Goal: Task Accomplishment & Management: Complete application form

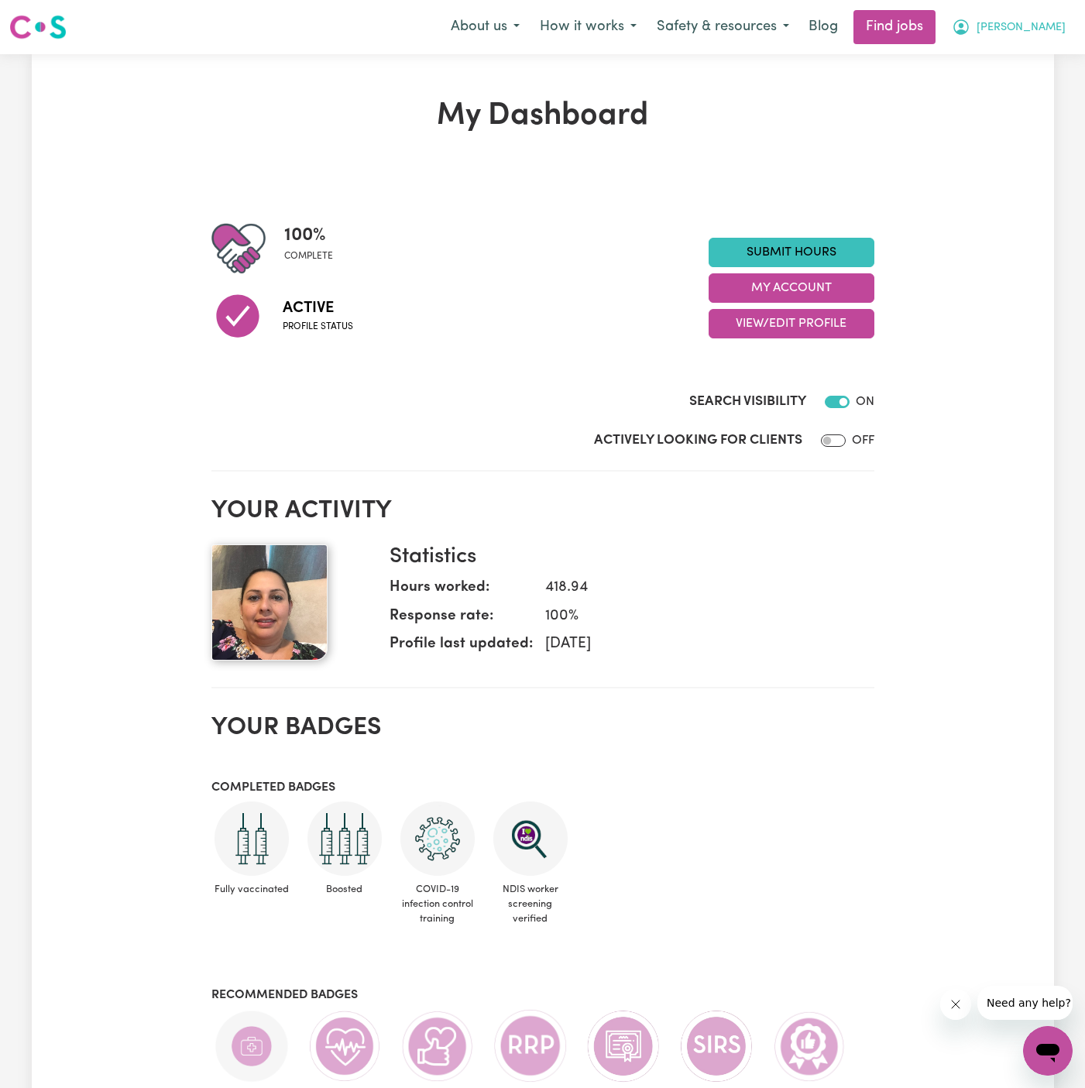
click at [1035, 37] on button "[PERSON_NAME]" at bounding box center [1009, 27] width 134 height 33
click at [1030, 47] on link "My Account" at bounding box center [1014, 60] width 122 height 29
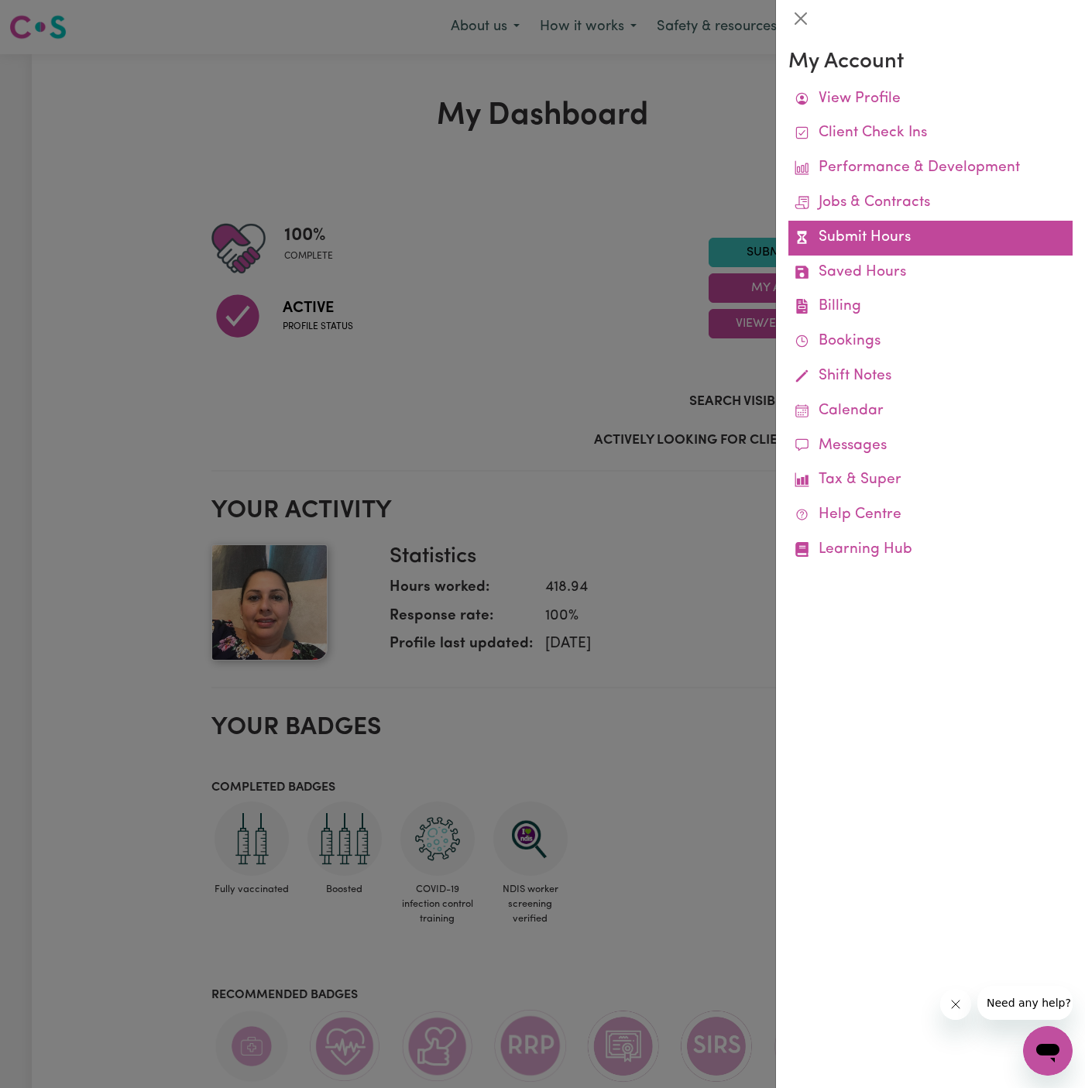
click at [928, 225] on link "Submit Hours" at bounding box center [930, 238] width 284 height 35
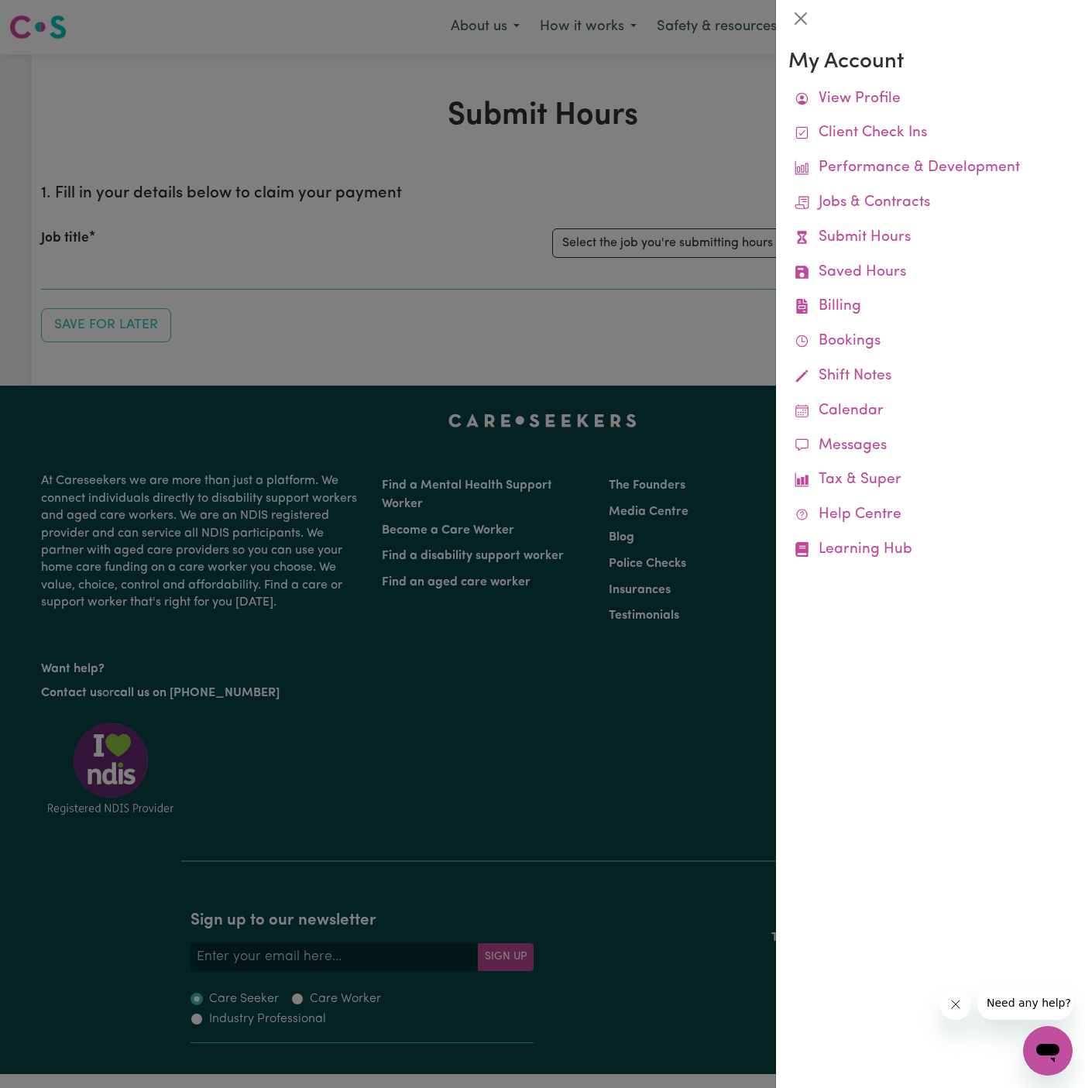
click at [678, 240] on div at bounding box center [542, 544] width 1085 height 1088
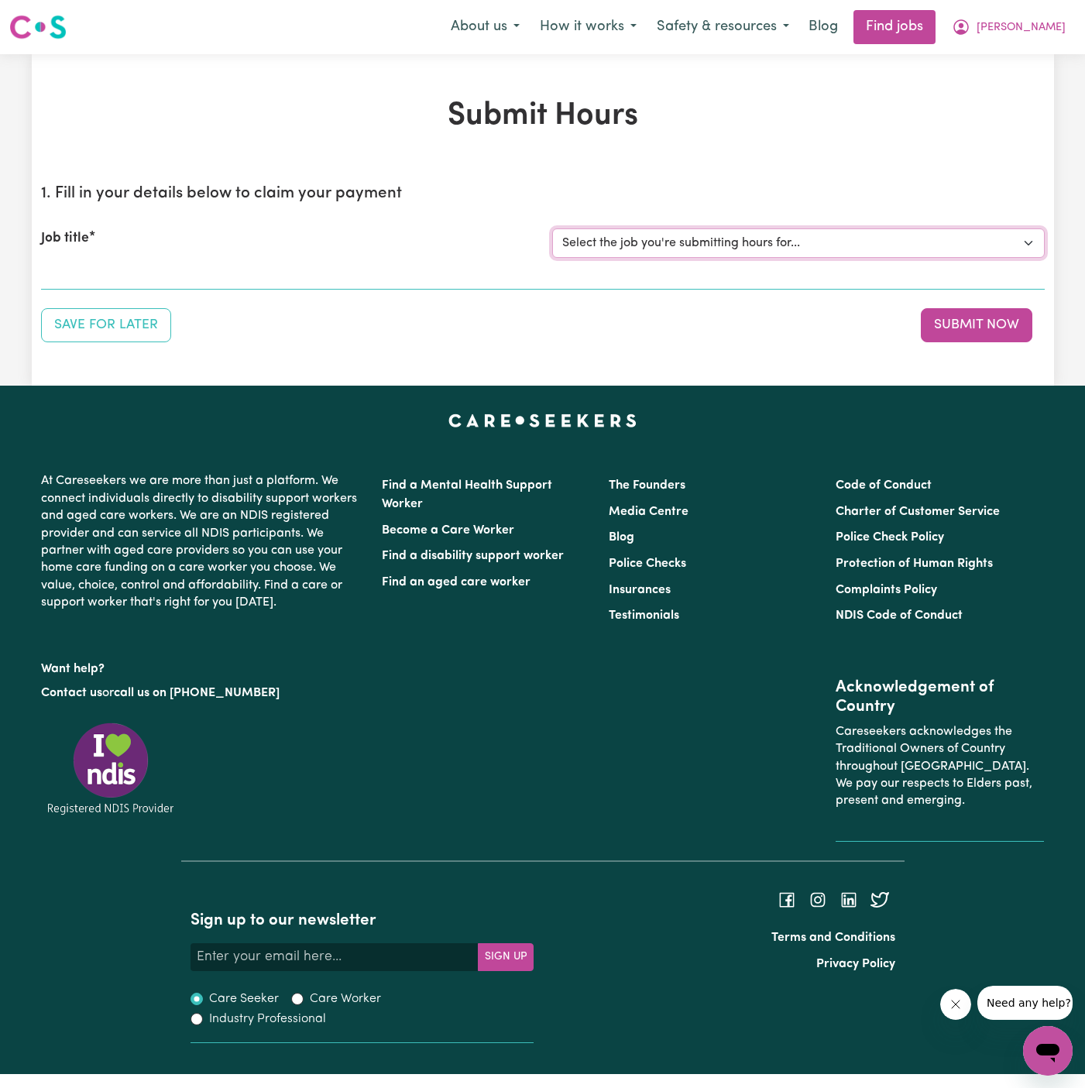
click at [678, 240] on select "Select the job you're submitting hours for... [Hadi Safdari ] Support Worker Ne…" at bounding box center [798, 242] width 493 height 29
select select "14317"
click at [552, 228] on select "Select the job you're submitting hours for... [Hadi Safdari ] Support Worker Ne…" at bounding box center [798, 242] width 493 height 29
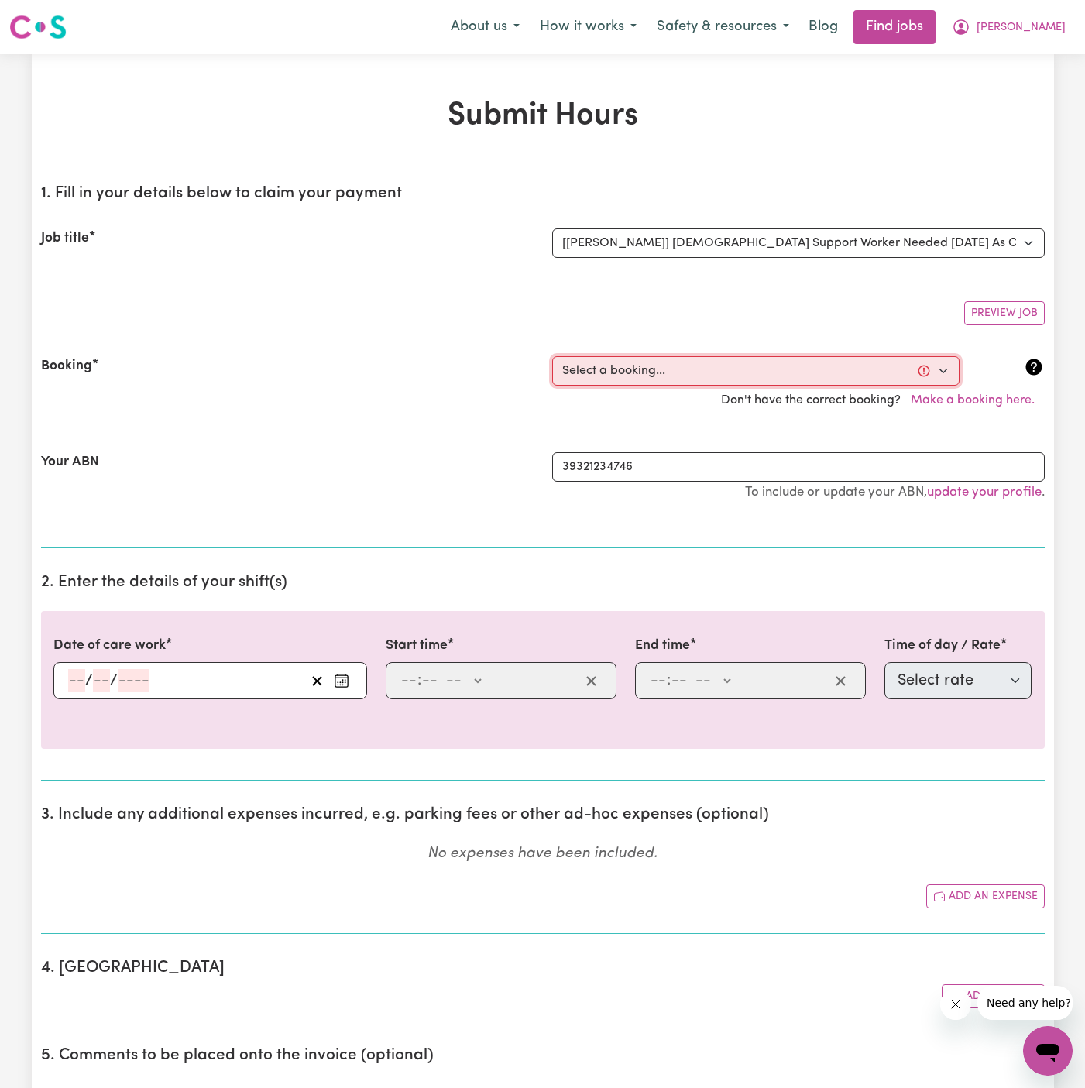
click at [702, 362] on select "Select a booking... Fri, October 3, 2025 - 05:30pm to 08:00pm (ONE-OFF) Fri, Oc…" at bounding box center [755, 370] width 407 height 29
click at [1057, 27] on span "[PERSON_NAME]" at bounding box center [1021, 27] width 89 height 17
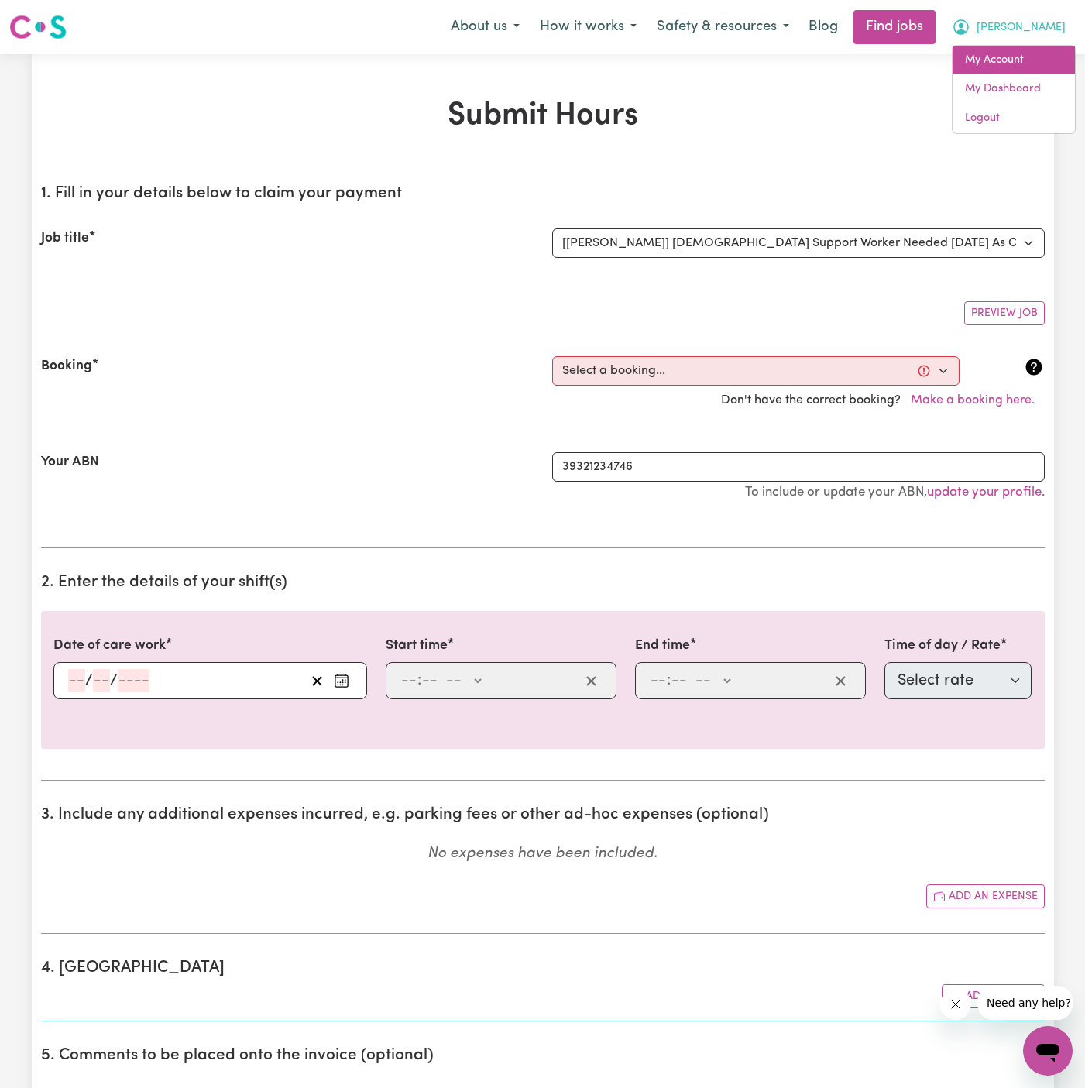
click at [1054, 51] on link "My Account" at bounding box center [1014, 60] width 122 height 29
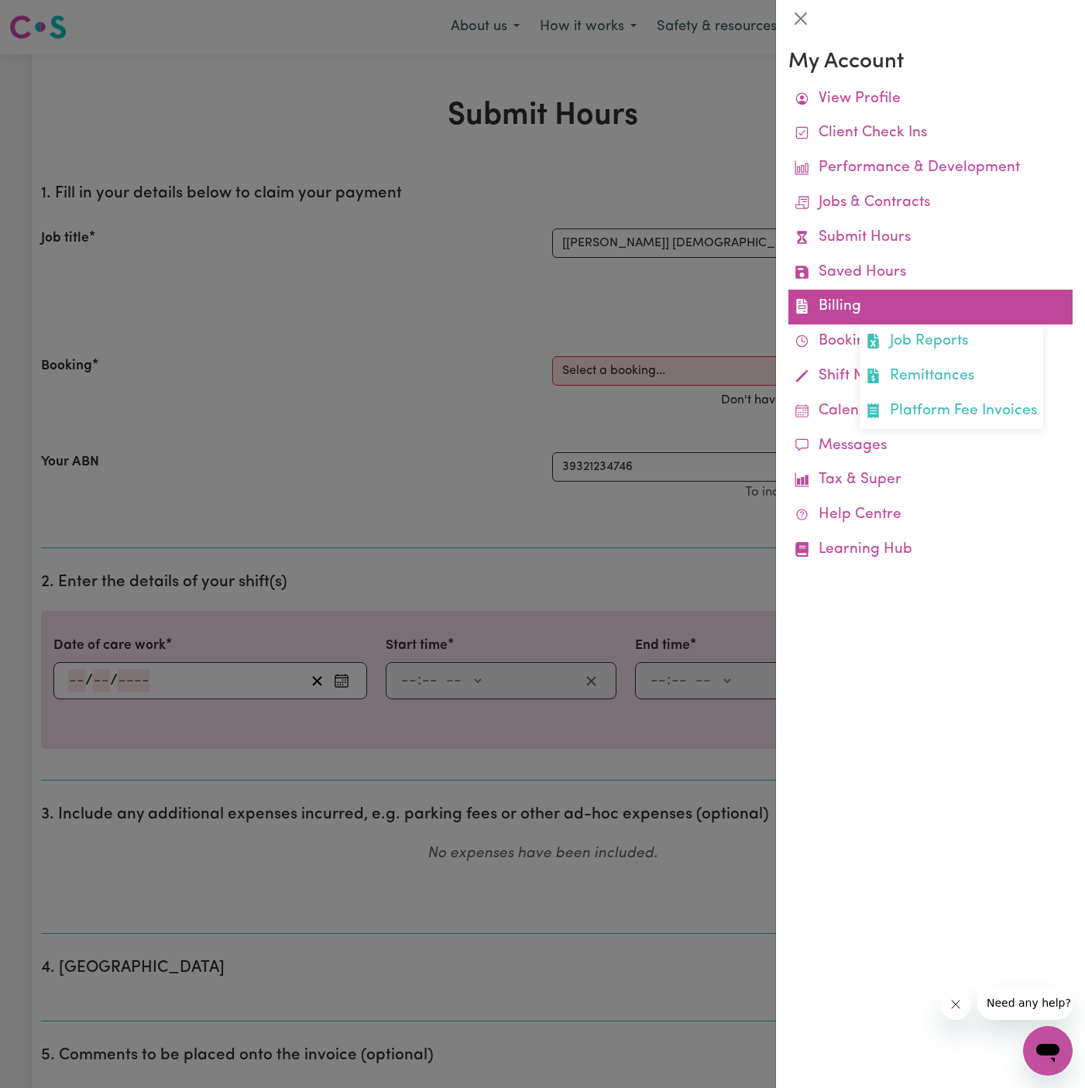
click at [853, 304] on link "Billing Job Reports Remittances Platform Fee Invoices" at bounding box center [930, 307] width 284 height 35
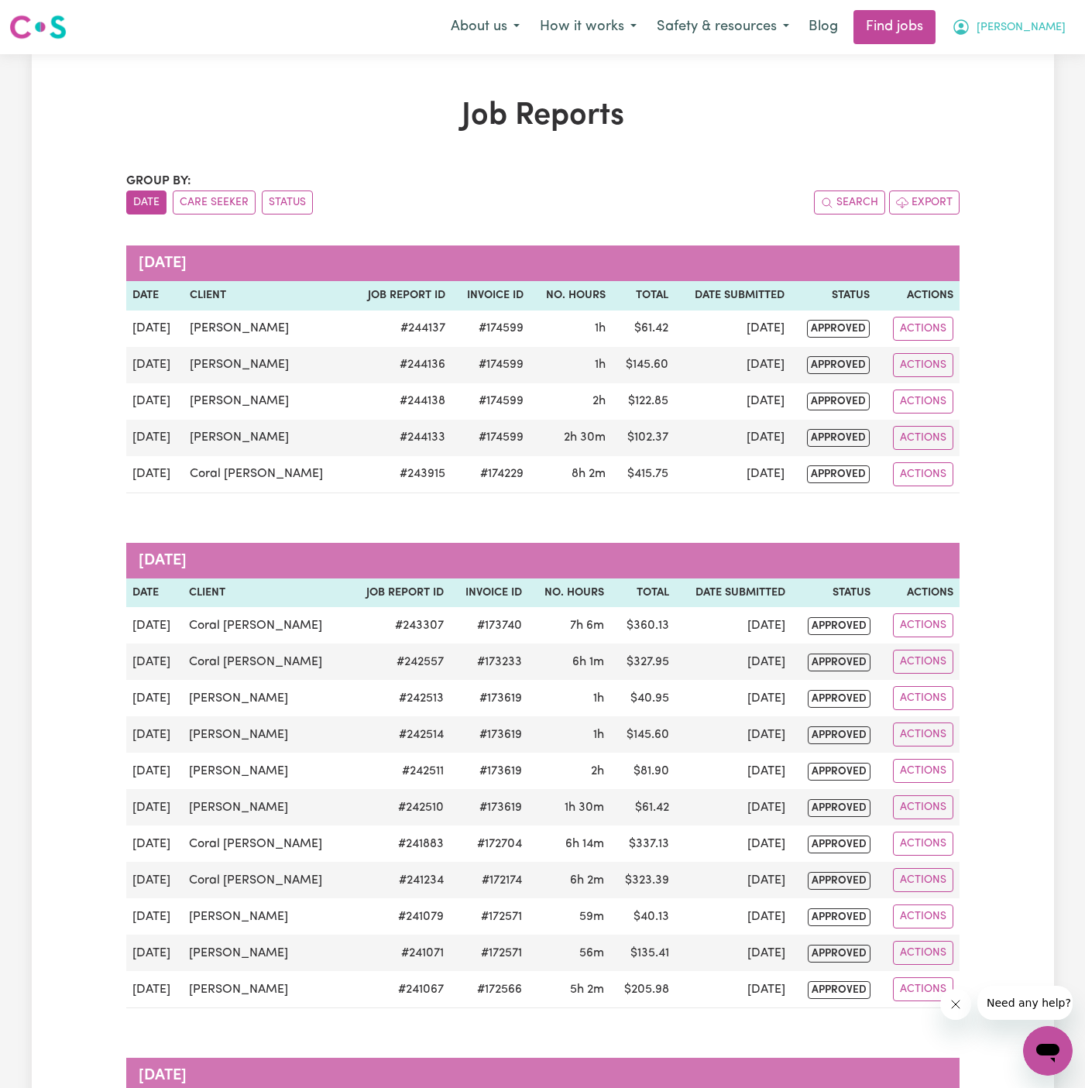
click at [1049, 21] on span "[PERSON_NAME]" at bounding box center [1021, 27] width 89 height 17
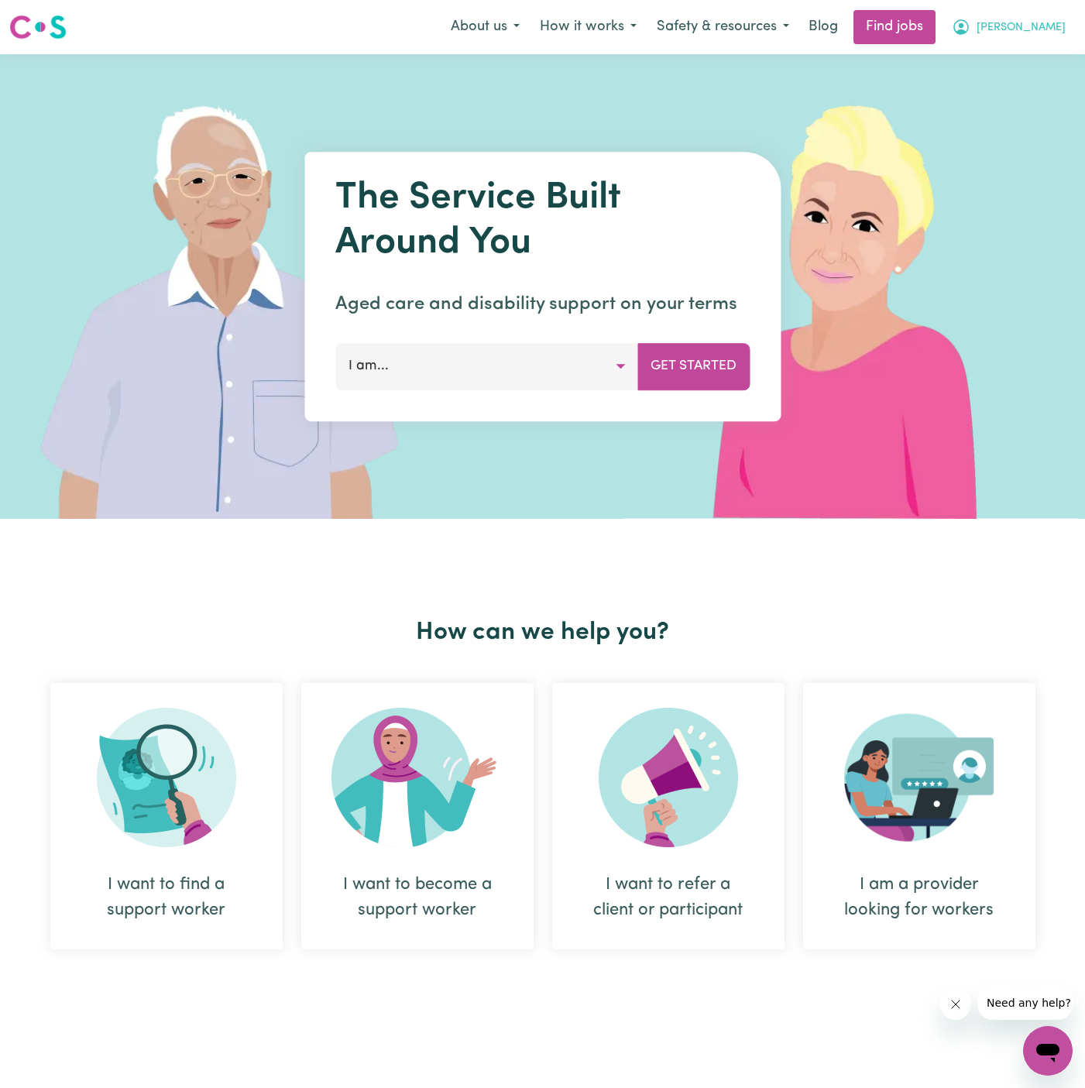
click at [1047, 35] on span "[PERSON_NAME]" at bounding box center [1021, 27] width 89 height 17
click at [1046, 116] on link "Logout" at bounding box center [1014, 118] width 122 height 29
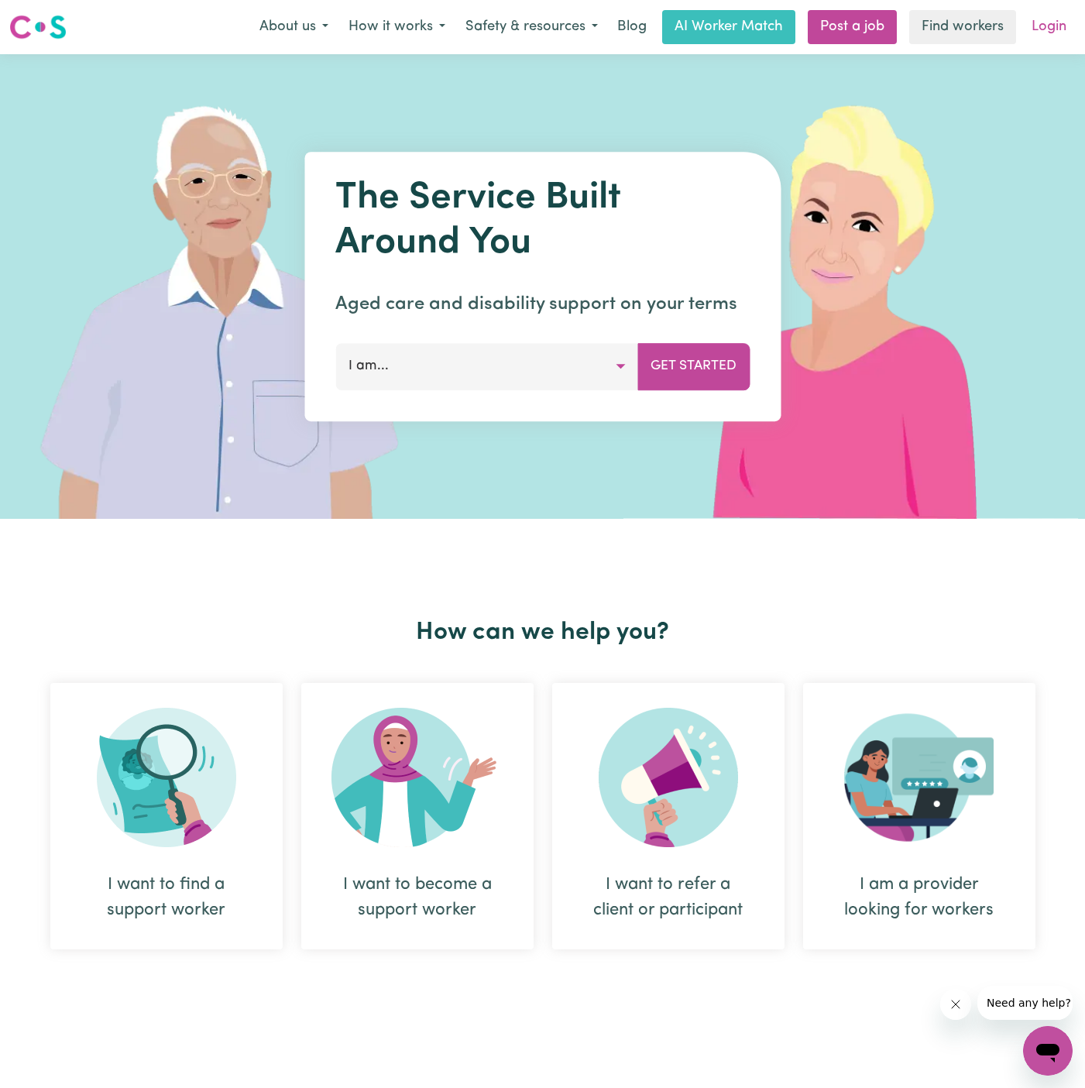
click at [1061, 33] on link "Login" at bounding box center [1048, 27] width 53 height 34
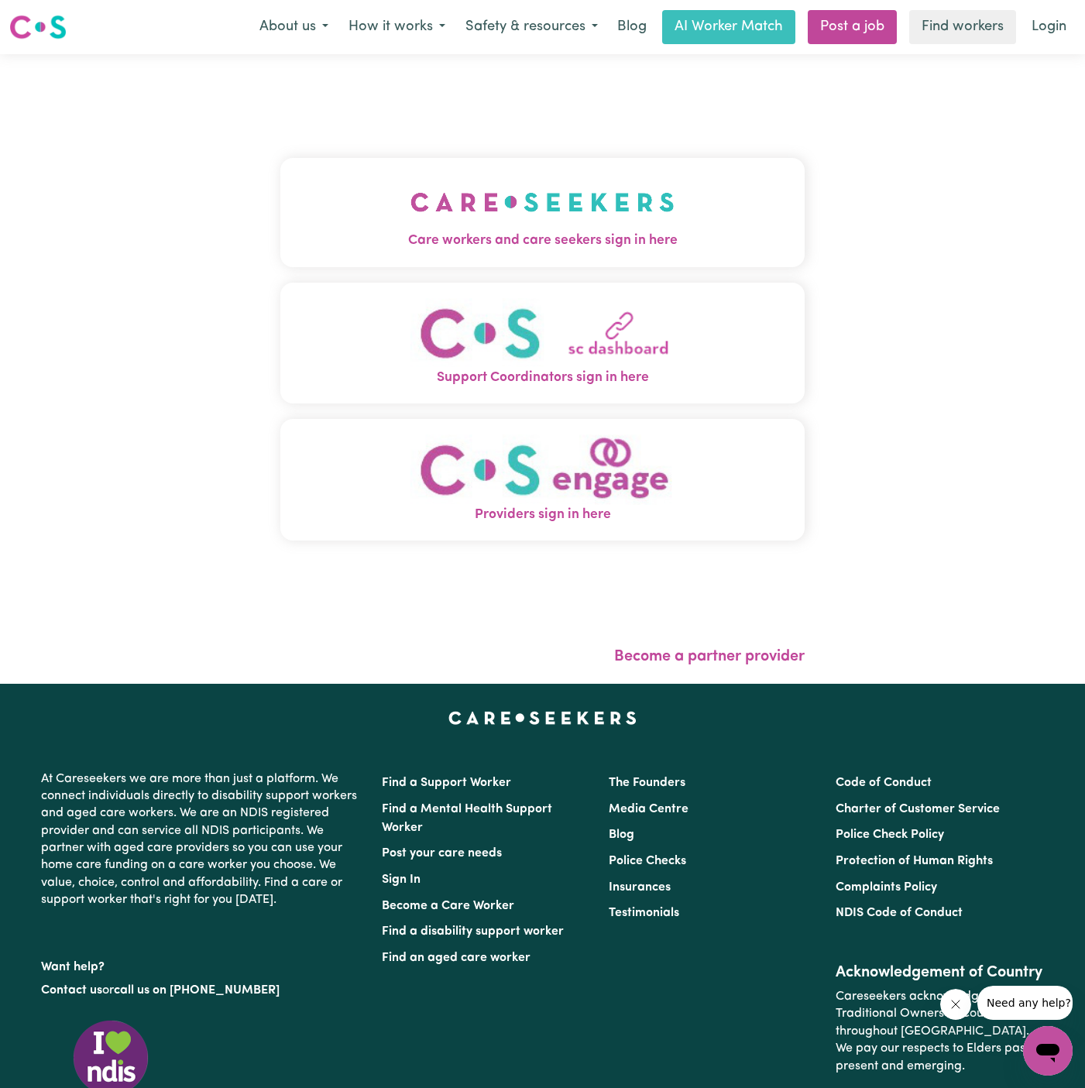
click at [640, 187] on button "Care workers and care seekers sign in here" at bounding box center [542, 212] width 524 height 108
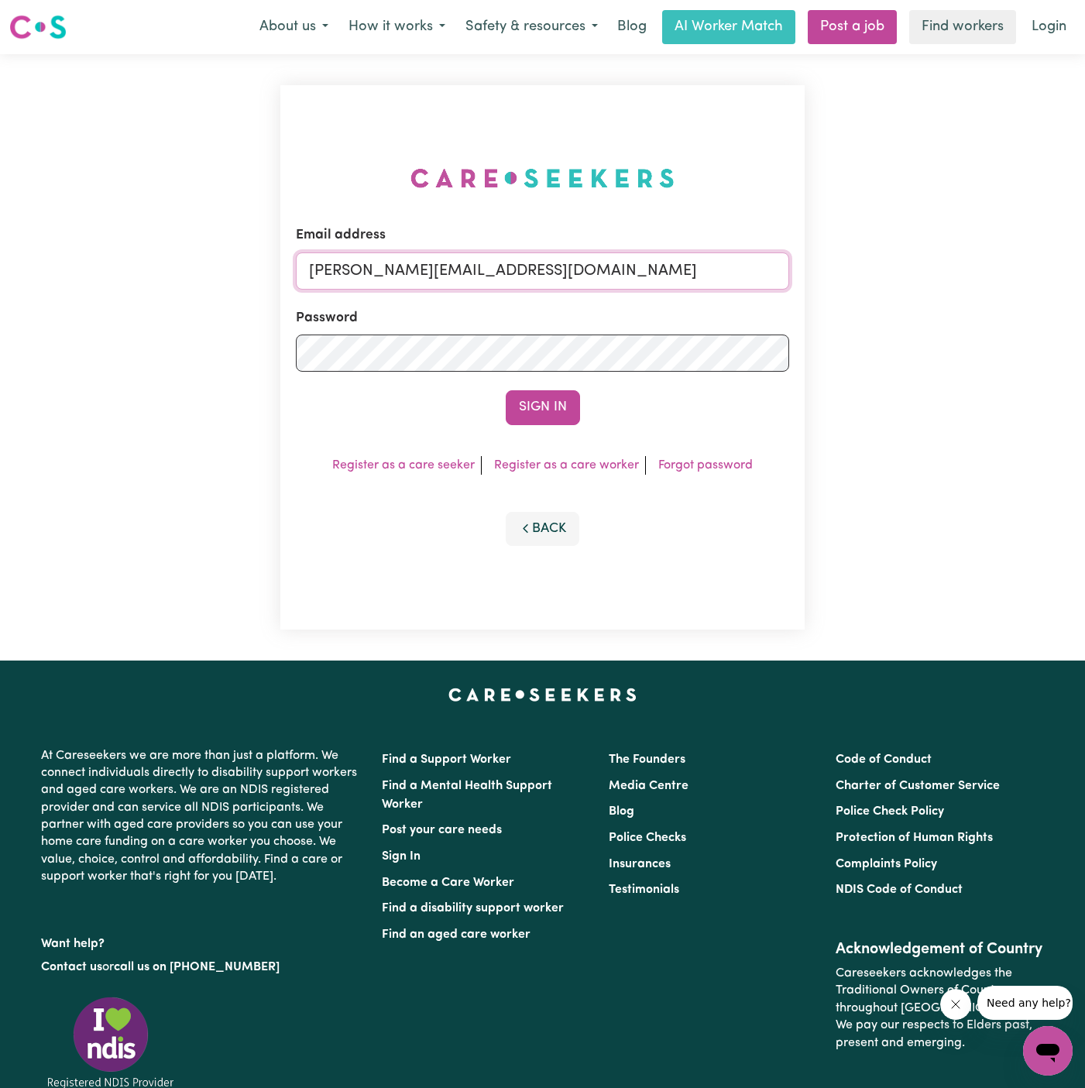
click at [639, 276] on input "[PERSON_NAME][EMAIL_ADDRESS][DOMAIN_NAME]" at bounding box center [542, 270] width 493 height 37
drag, startPoint x: 393, startPoint y: 275, endPoint x: 980, endPoint y: 277, distance: 587.0
click at [980, 277] on div "Email address [EMAIL_ADDRESS][DOMAIN_NAME] Password Sign In Register as a care …" at bounding box center [542, 357] width 1085 height 606
type input "[EMAIL_ADDRESS][DOMAIN_NAME]"
click at [548, 407] on button "Sign In" at bounding box center [543, 407] width 74 height 34
